Goal: Transaction & Acquisition: Purchase product/service

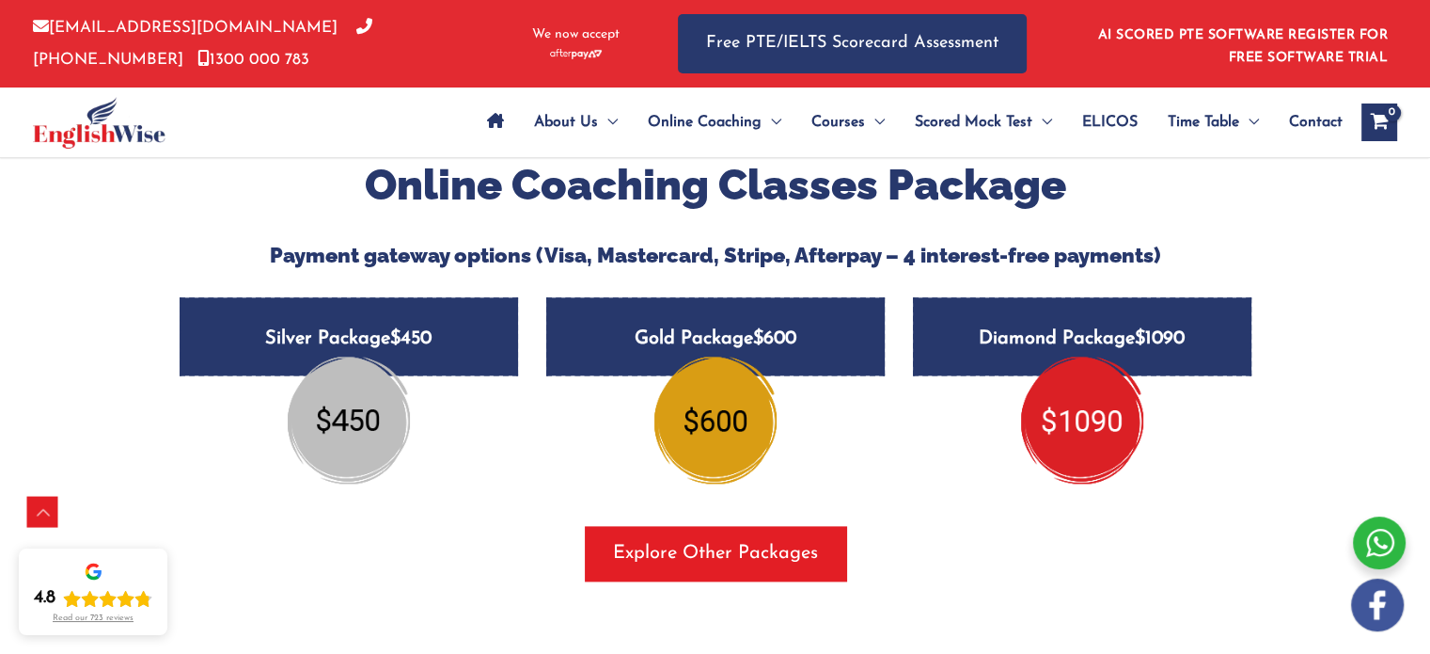
scroll to position [2340, 0]
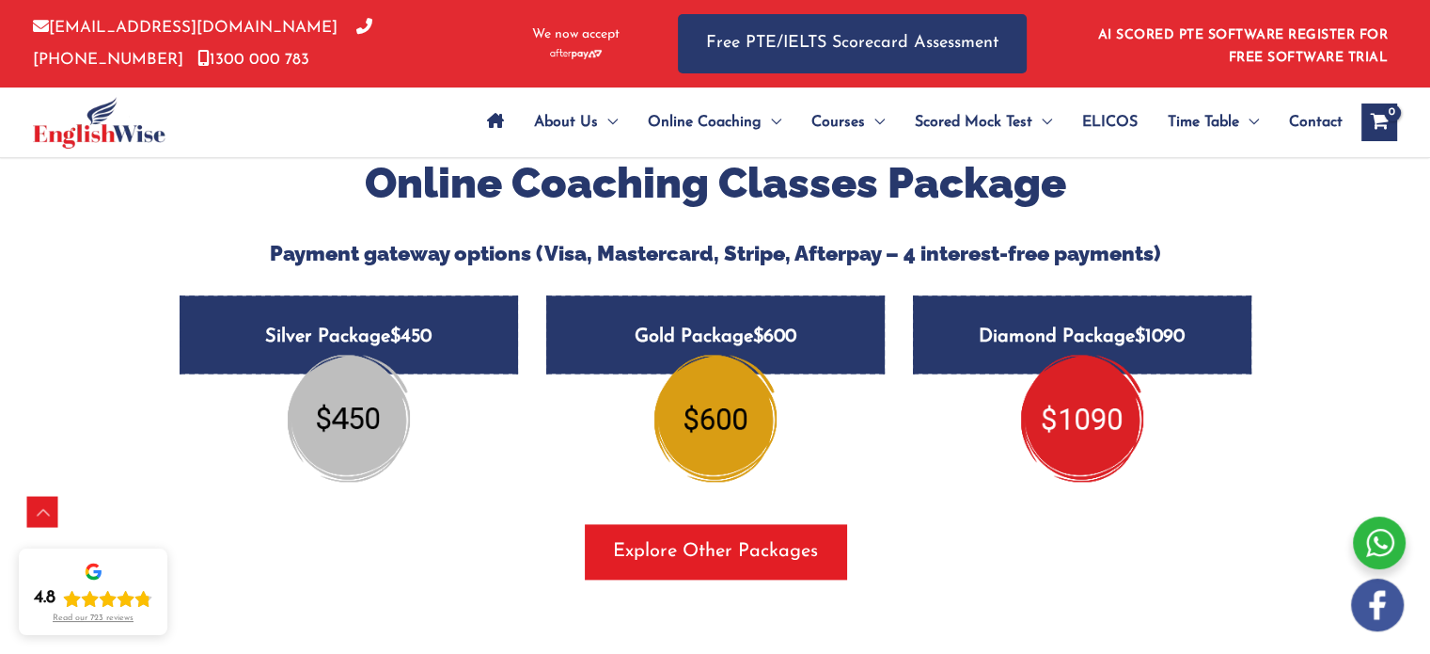
click at [429, 320] on h5 "Silver Package $450" at bounding box center [349, 334] width 339 height 78
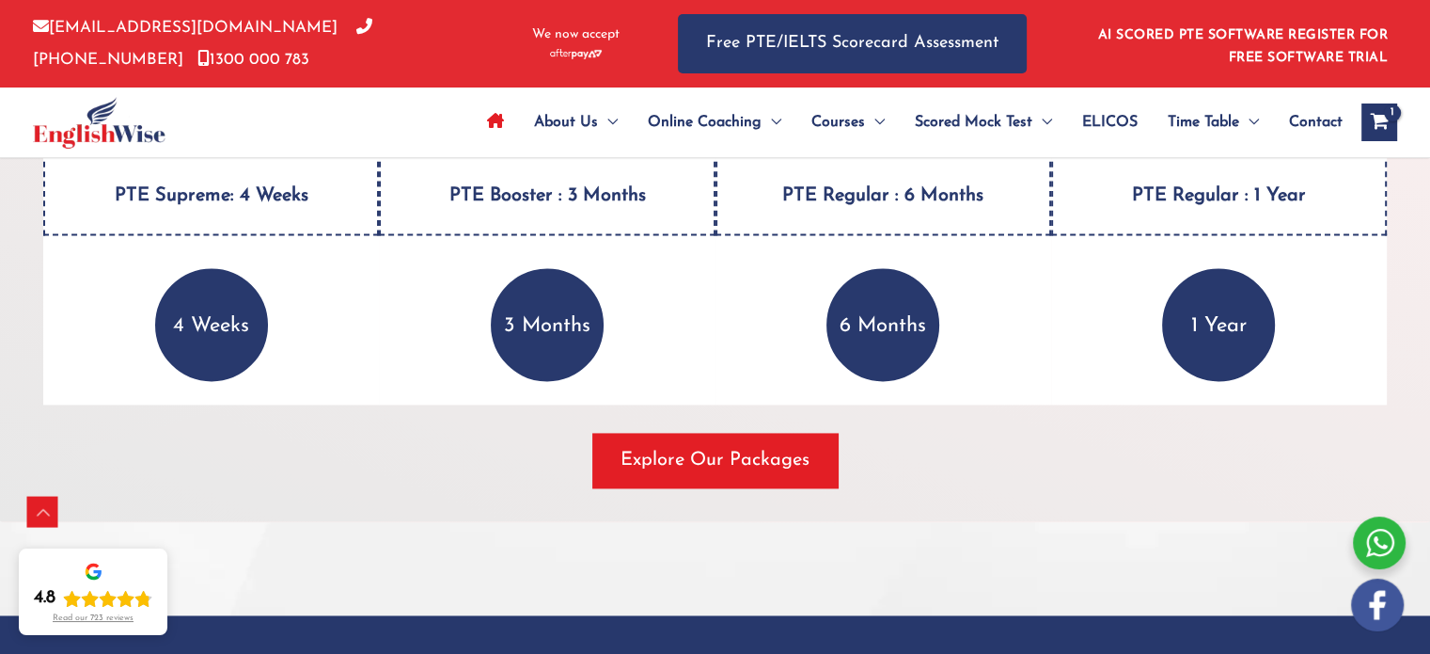
scroll to position [2849, 0]
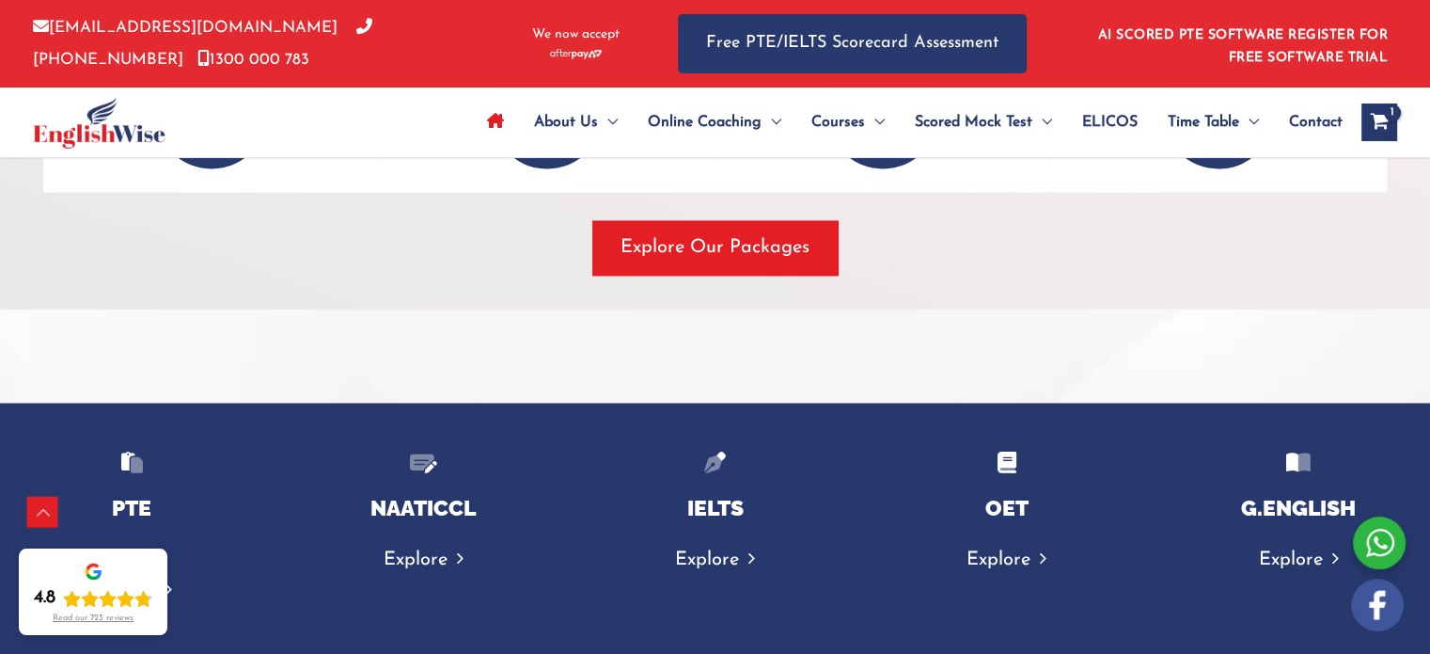
click at [372, 405] on div "NAATICCL 4,000+ Successful Students Explore" at bounding box center [422, 535] width 263 height 266
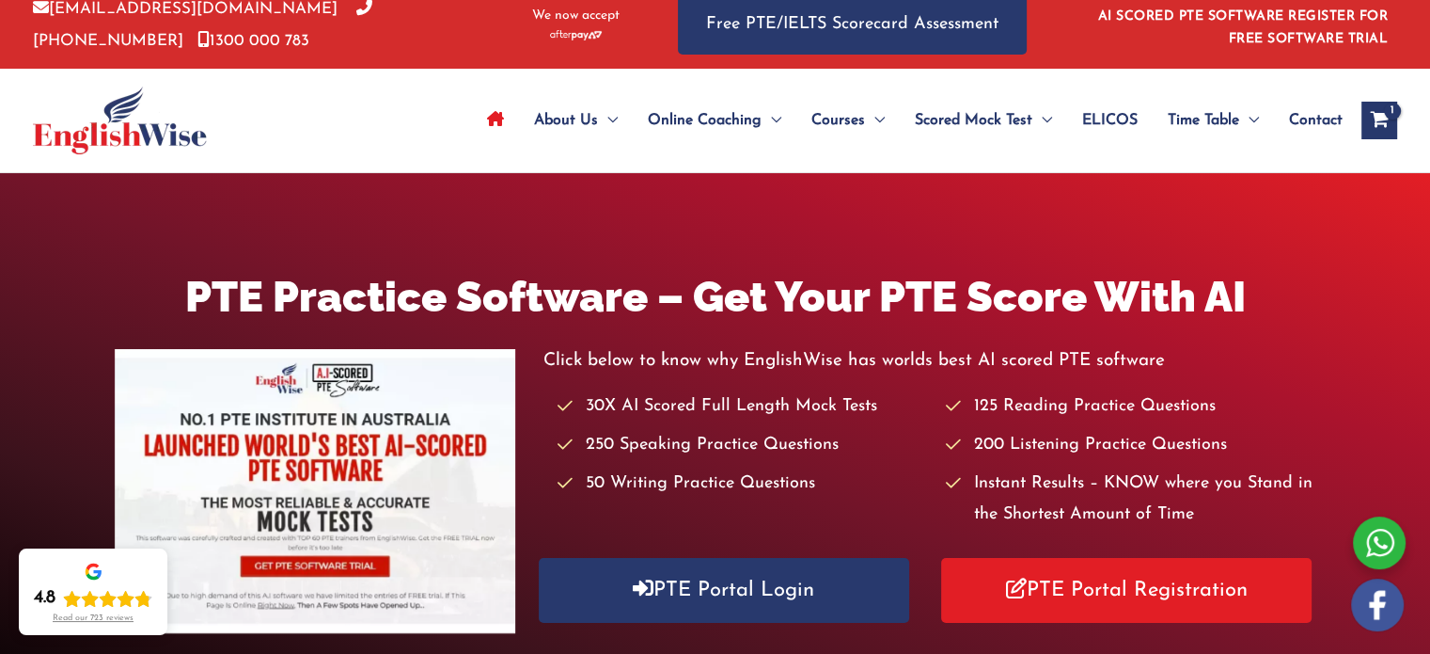
scroll to position [0, 0]
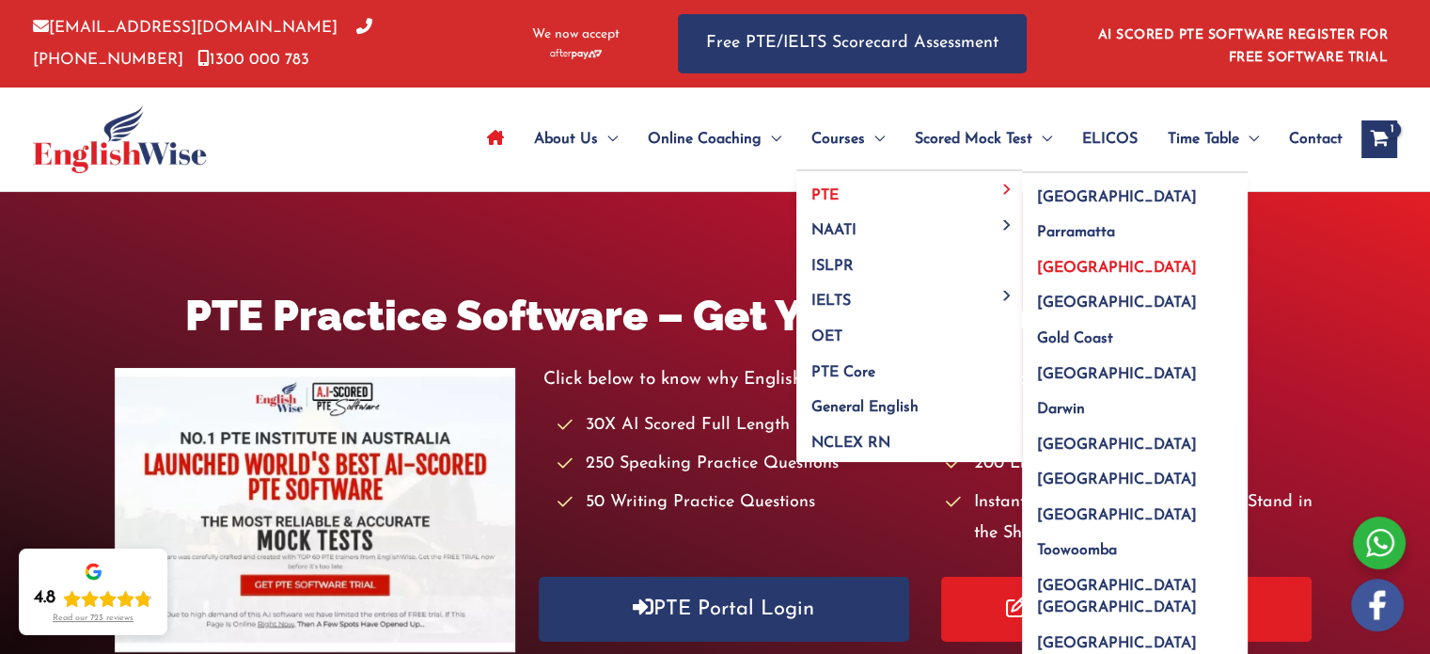
click at [1053, 271] on span "[GEOGRAPHIC_DATA]" at bounding box center [1117, 267] width 160 height 15
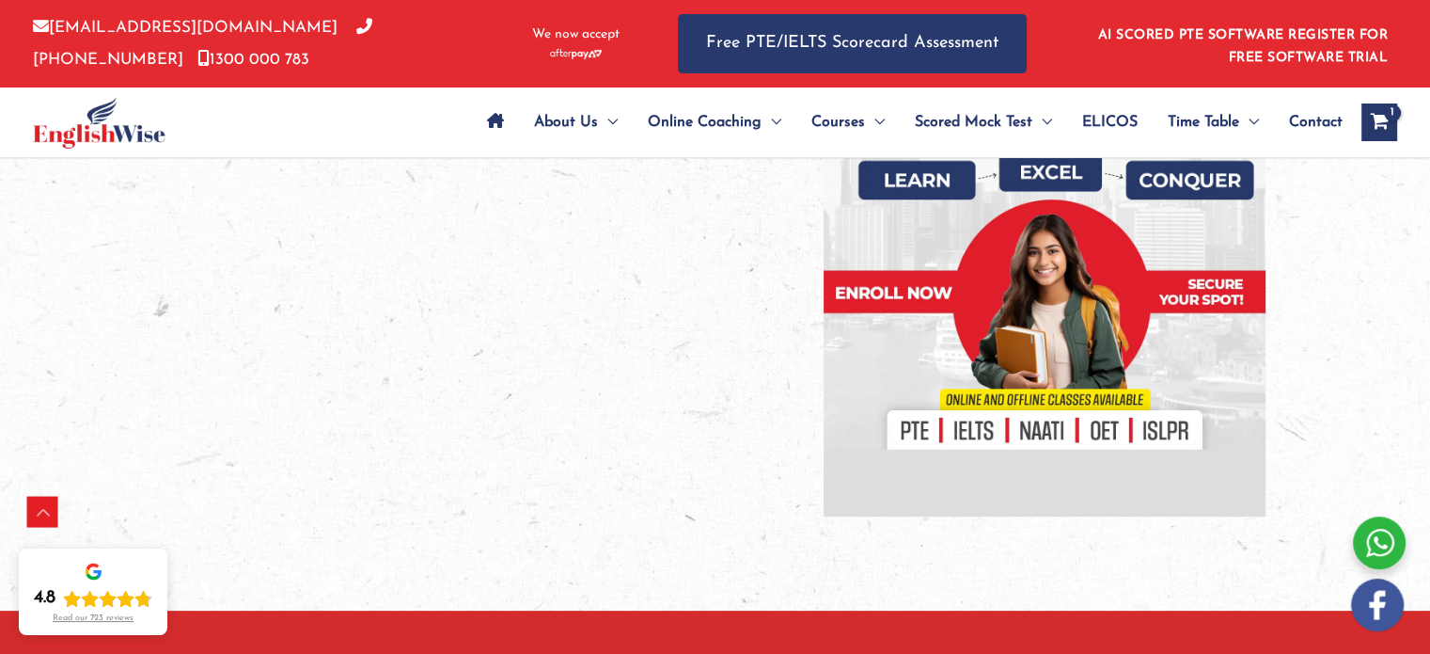
scroll to position [462, 0]
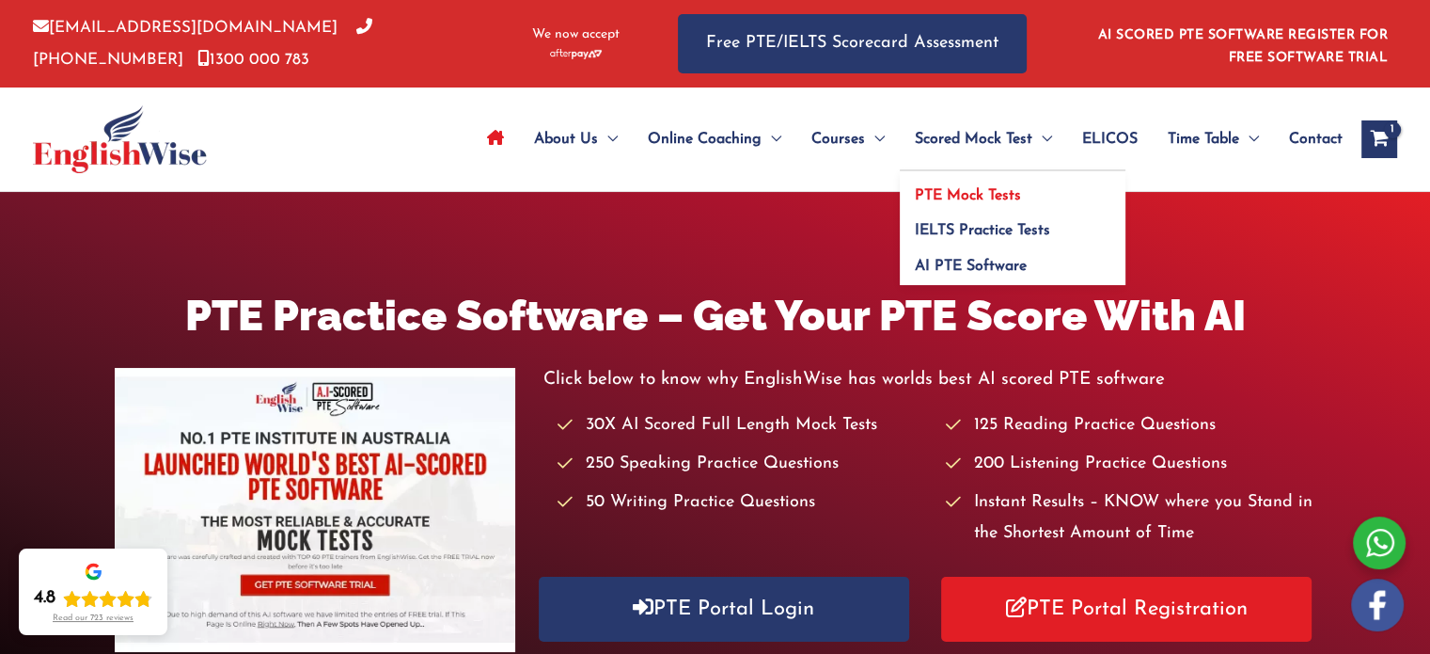
click at [953, 197] on span "PTE Mock Tests" at bounding box center [968, 195] width 106 height 15
